Goal: Information Seeking & Learning: Compare options

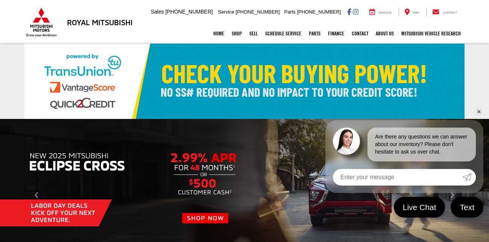
click at [477, 107] on link "✕" at bounding box center [478, 111] width 9 height 9
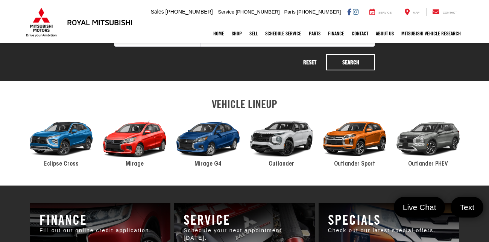
scroll to position [319, 0]
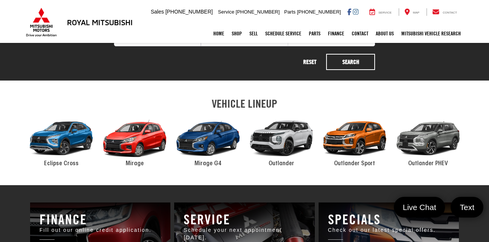
click at [268, 150] on div "2024 Mitsubishi Outlander" at bounding box center [280, 138] width 73 height 50
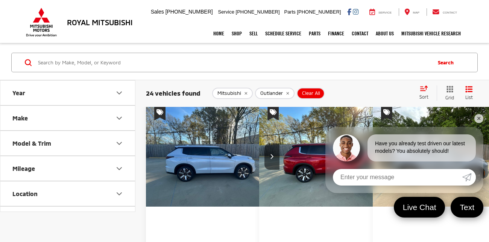
click at [477, 114] on link "✕" at bounding box center [478, 118] width 9 height 9
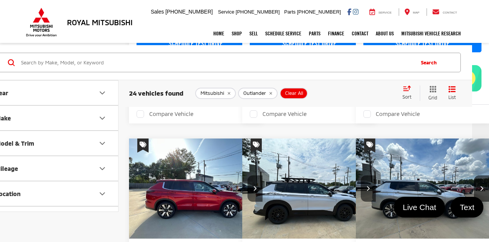
scroll to position [0, 40]
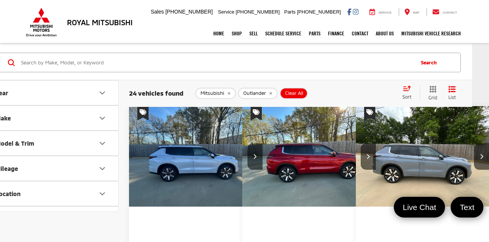
click at [355, 162] on img "2025 Mitsubishi Outlander SEL 0" at bounding box center [422, 156] width 135 height 101
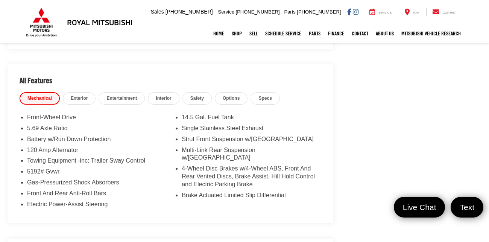
scroll to position [590, 0]
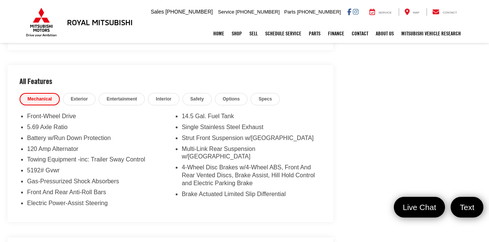
click at [88, 102] on span "Exterior" at bounding box center [79, 99] width 17 height 6
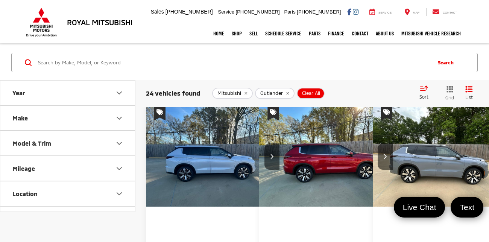
scroll to position [0, 40]
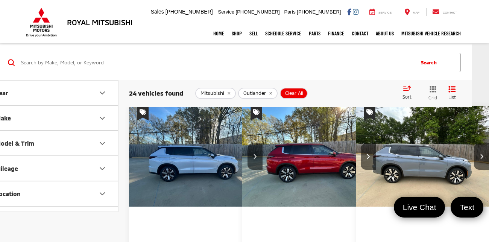
click at [398, 93] on div "Sort" at bounding box center [408, 92] width 21 height 15
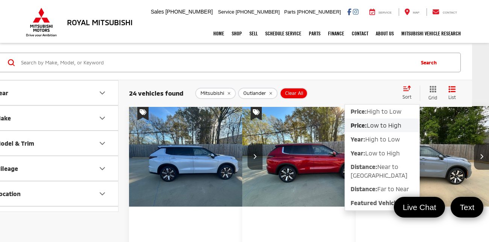
click at [366, 128] on span "Low to High" at bounding box center [383, 124] width 35 height 7
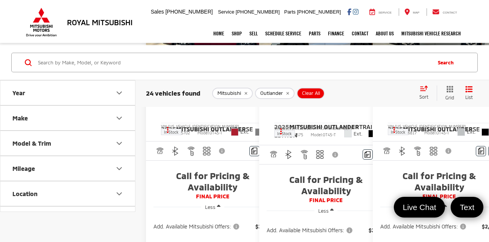
scroll to position [0, 1]
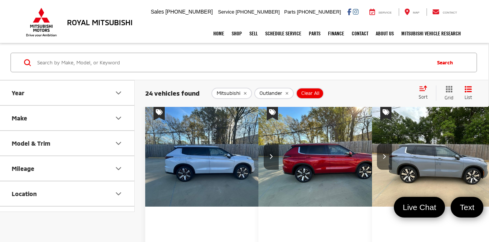
click at [288, 94] on icon "remove Outlander" at bounding box center [286, 93] width 3 height 3
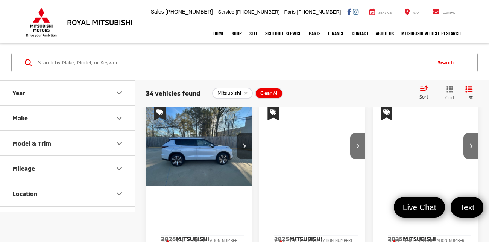
click at [117, 142] on icon "Model & Trim" at bounding box center [119, 143] width 5 height 2
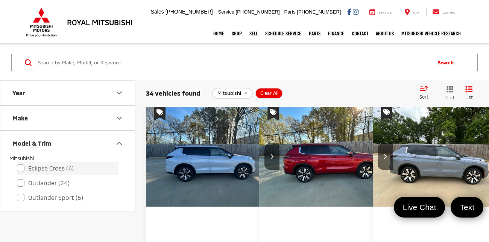
click at [18, 169] on label "Eclipse Cross (4)" at bounding box center [67, 168] width 101 height 13
click at [17, 163] on input "Eclipse Cross (4)" at bounding box center [17, 163] width 0 height 0
checkbox input "true"
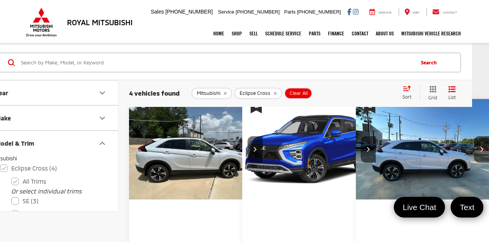
scroll to position [7, 40]
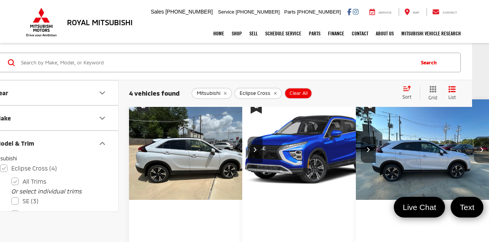
click at [478, 161] on button "Next image" at bounding box center [480, 149] width 15 height 26
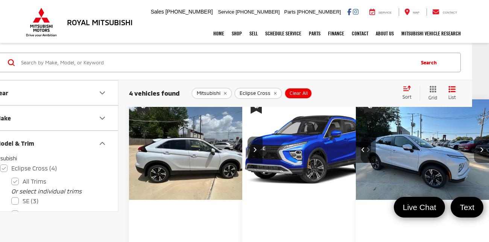
click at [478, 161] on button "Next image" at bounding box center [480, 149] width 15 height 26
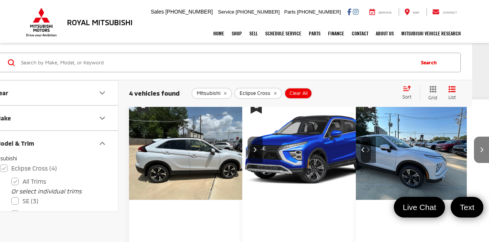
scroll to position [0, 315]
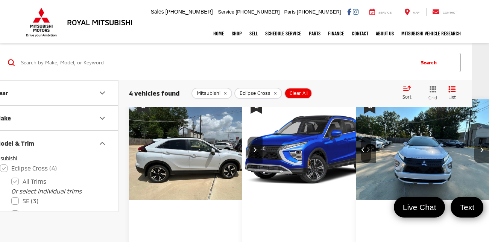
click at [478, 161] on button "Next image" at bounding box center [480, 149] width 15 height 26
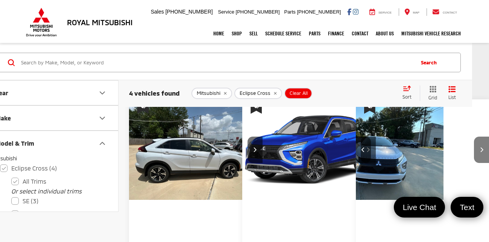
scroll to position [0, 473]
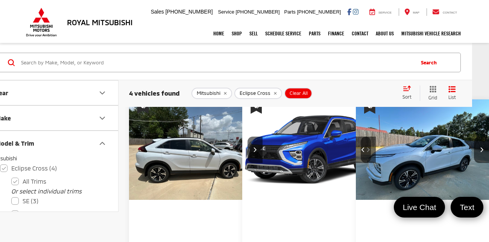
click at [355, 159] on button "Previous image" at bounding box center [362, 149] width 15 height 26
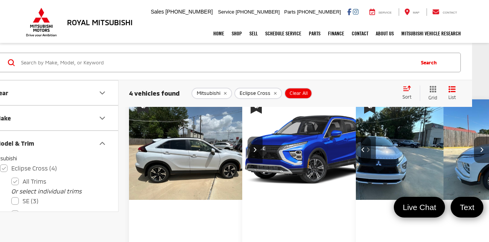
click at [355, 159] on button "Previous image" at bounding box center [362, 149] width 15 height 26
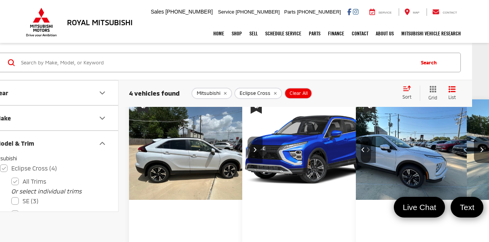
click at [254, 152] on icon "Next image" at bounding box center [254, 149] width 3 height 5
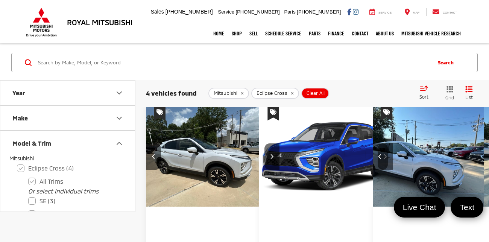
scroll to position [1, 1]
